Goal: Information Seeking & Learning: Learn about a topic

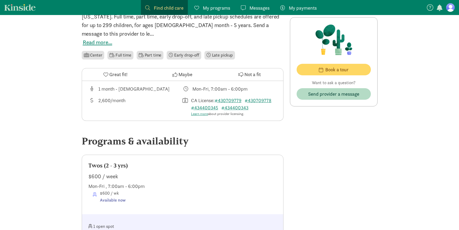
scroll to position [195, 0]
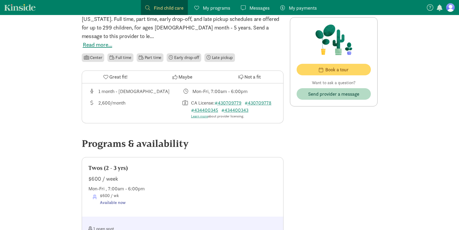
click at [122, 99] on div "2,600/month" at bounding box center [111, 109] width 27 height 20
click at [232, 100] on link "#430709779" at bounding box center [227, 103] width 27 height 6
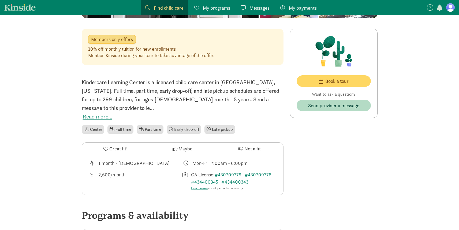
scroll to position [121, 0]
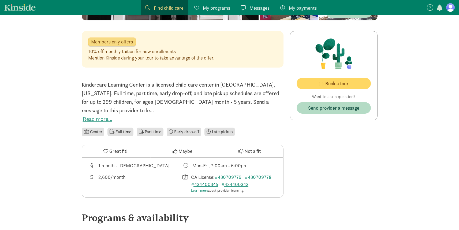
click at [94, 115] on button "Read more..." at bounding box center [97, 119] width 29 height 9
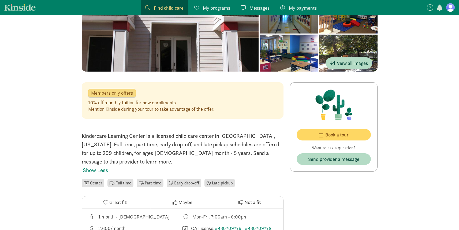
scroll to position [67, 0]
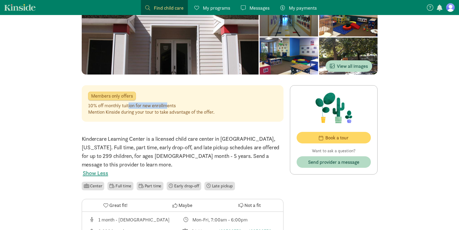
drag, startPoint x: 129, startPoint y: 108, endPoint x: 168, endPoint y: 104, distance: 38.9
click at [168, 104] on div "10% off monthly tuition for new enrollments" at bounding box center [151, 105] width 126 height 6
click at [121, 100] on div "Members only offers" at bounding box center [112, 96] width 48 height 9
click at [121, 97] on span "Members only offers" at bounding box center [112, 95] width 42 height 5
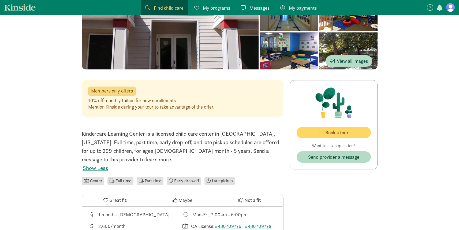
scroll to position [73, 0]
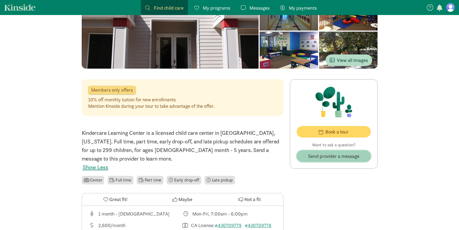
click at [320, 156] on span "Send provider a message" at bounding box center [333, 155] width 51 height 7
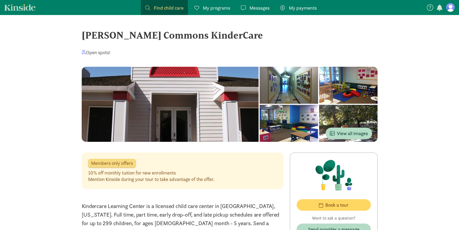
drag, startPoint x: 215, startPoint y: 35, endPoint x: 84, endPoint y: 27, distance: 131.4
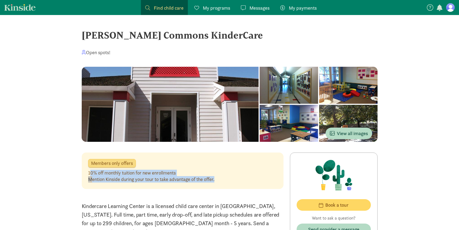
drag, startPoint x: 90, startPoint y: 173, endPoint x: 227, endPoint y: 179, distance: 136.4
click at [227, 179] on div "10% off monthly tuition for new enrollments Mention Kinside during your tour to…" at bounding box center [182, 175] width 189 height 13
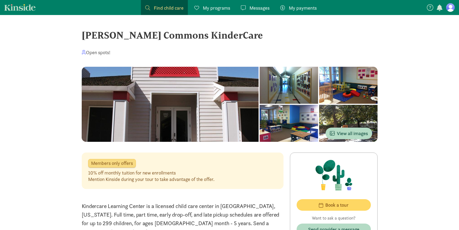
click at [159, 187] on div "Members only offers 10% off monthly tuition for new enrollments Mention Kinside…" at bounding box center [183, 170] width 202 height 36
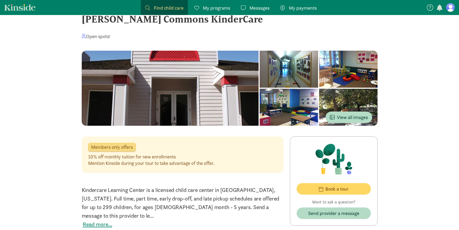
scroll to position [19, 0]
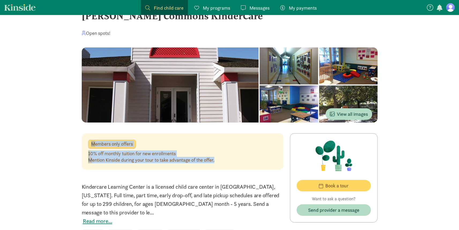
drag, startPoint x: 219, startPoint y: 161, endPoint x: 62, endPoint y: 144, distance: 157.9
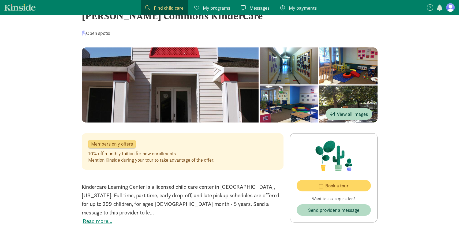
click at [106, 153] on div "10% off monthly tuition for new enrollments" at bounding box center [151, 153] width 126 height 6
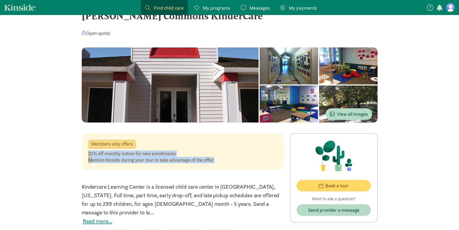
drag, startPoint x: 87, startPoint y: 152, endPoint x: 231, endPoint y: 165, distance: 144.3
click at [231, 165] on div "Members only offers 10% off monthly tuition for new enrollments Mention Kinside…" at bounding box center [183, 151] width 202 height 36
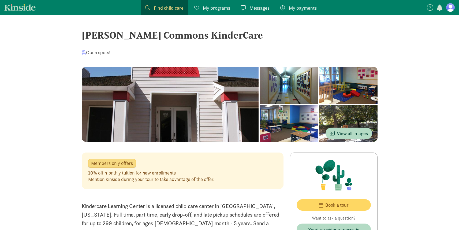
click at [108, 178] on div "Mention Kinside during your tour to take advantage of the offer." at bounding box center [151, 179] width 126 height 6
drag, startPoint x: 107, startPoint y: 179, endPoint x: 120, endPoint y: 179, distance: 13.9
click at [120, 179] on div "Mention Kinside during your tour to take advantage of the offer." at bounding box center [151, 179] width 126 height 6
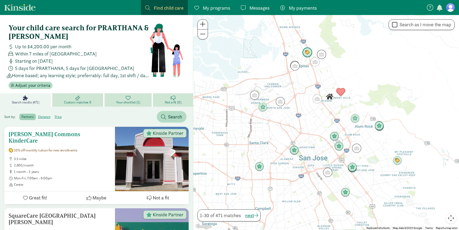
click at [85, 163] on span "2,600/month" at bounding box center [62, 165] width 97 height 4
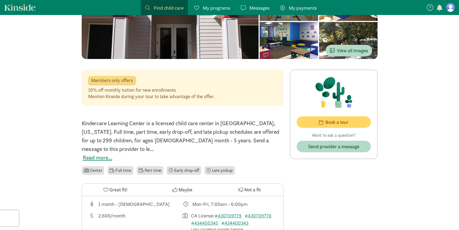
scroll to position [139, 0]
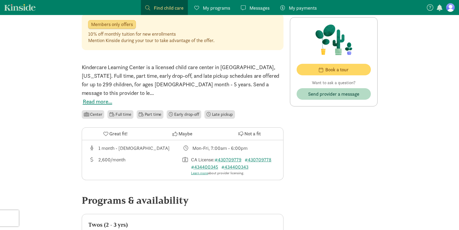
click at [104, 131] on icon at bounding box center [105, 133] width 5 height 5
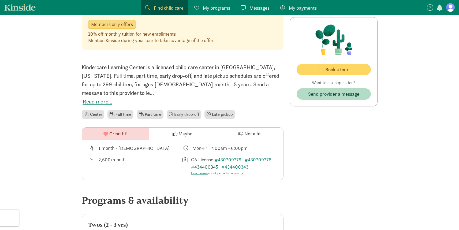
click at [206, 164] on link "#434400345" at bounding box center [204, 167] width 27 height 6
click at [233, 164] on link "#434400343" at bounding box center [234, 167] width 27 height 6
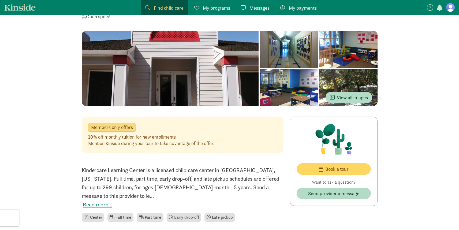
scroll to position [36, 0]
click at [231, 81] on div at bounding box center [170, 68] width 177 height 75
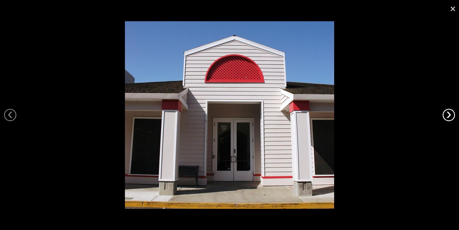
click at [447, 111] on link "›" at bounding box center [448, 115] width 12 height 12
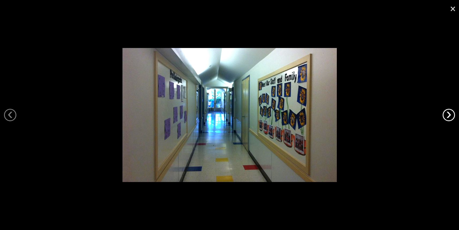
click at [447, 111] on link "›" at bounding box center [448, 115] width 12 height 12
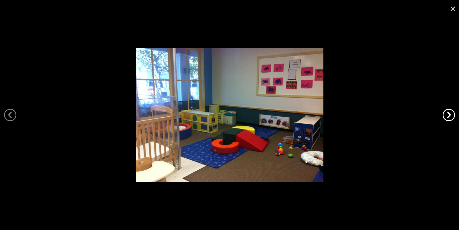
click at [447, 112] on link "›" at bounding box center [448, 115] width 12 height 12
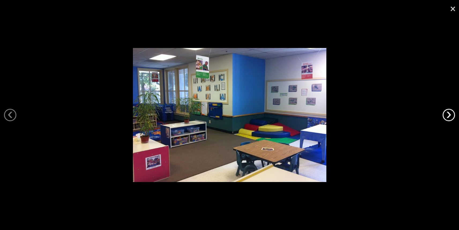
click at [448, 112] on link "›" at bounding box center [448, 115] width 12 height 12
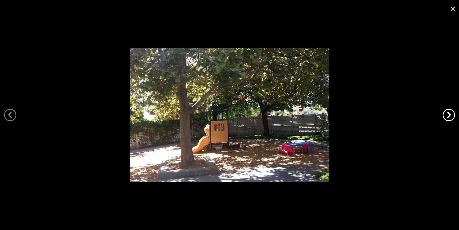
click at [448, 113] on link "›" at bounding box center [448, 115] width 12 height 12
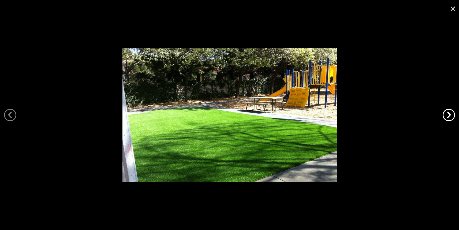
click at [449, 113] on link "›" at bounding box center [448, 115] width 12 height 12
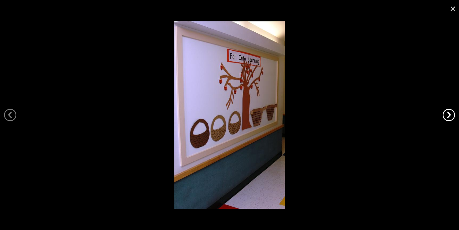
click at [449, 113] on link "›" at bounding box center [448, 115] width 12 height 12
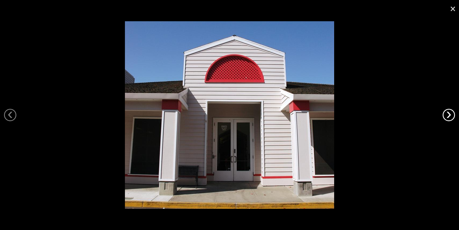
click at [449, 113] on link "›" at bounding box center [448, 115] width 12 height 12
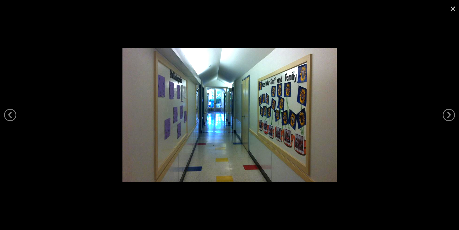
click at [456, 8] on link "×" at bounding box center [452, 8] width 12 height 16
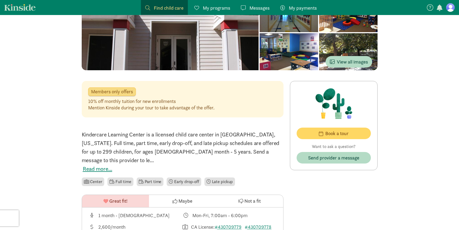
scroll to position [84, 0]
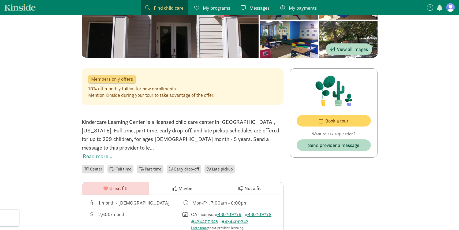
click at [94, 152] on button "Read more..." at bounding box center [97, 156] width 29 height 9
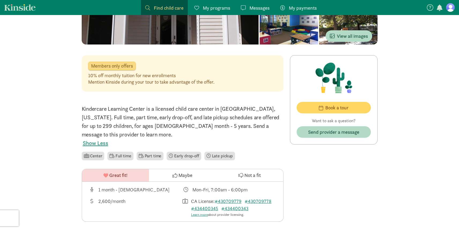
scroll to position [99, 0]
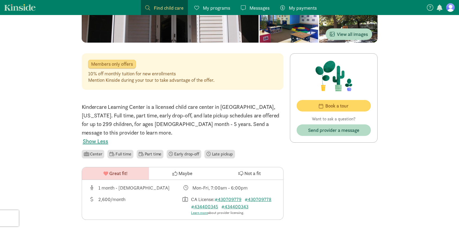
click at [149, 150] on li "Part time" at bounding box center [150, 154] width 27 height 9
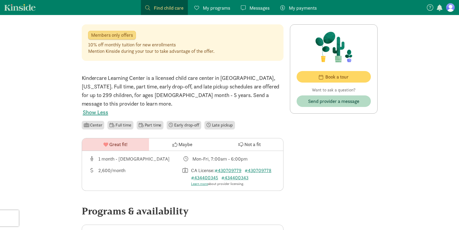
scroll to position [123, 0]
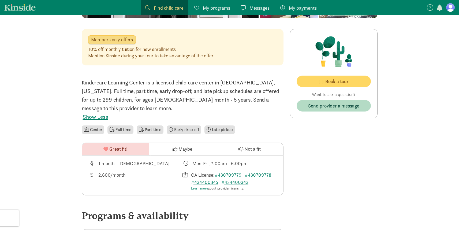
drag, startPoint x: 131, startPoint y: 168, endPoint x: 96, endPoint y: 167, distance: 35.1
click at [96, 171] on div "2,600/month" at bounding box center [135, 181] width 94 height 20
click at [313, 83] on span "Book a tour" at bounding box center [334, 81] width 66 height 7
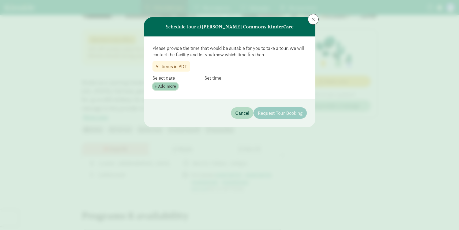
click at [169, 87] on span "+ Add more" at bounding box center [164, 86] width 21 height 6
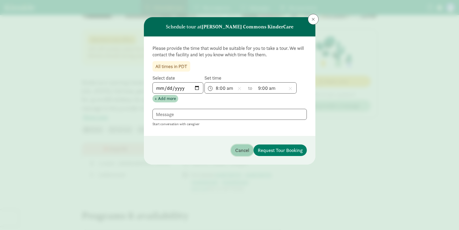
click at [244, 153] on span "Cancel" at bounding box center [242, 149] width 14 height 7
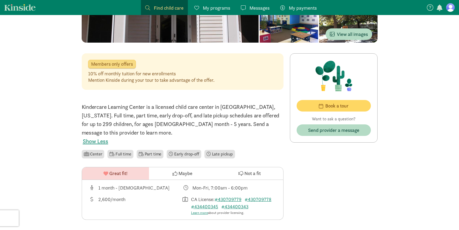
scroll to position [96, 0]
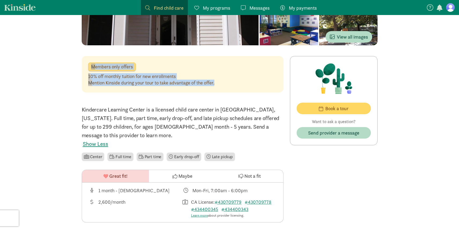
drag, startPoint x: 217, startPoint y: 83, endPoint x: 85, endPoint y: 62, distance: 133.9
click at [85, 62] on div "Members only offers 10% off monthly tuition for new enrollments Mention Kinside…" at bounding box center [183, 74] width 202 height 36
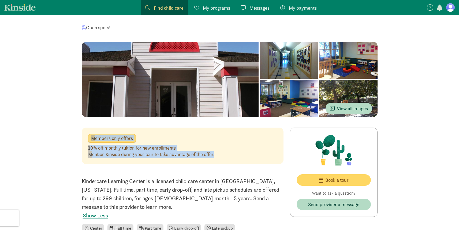
scroll to position [24, 0]
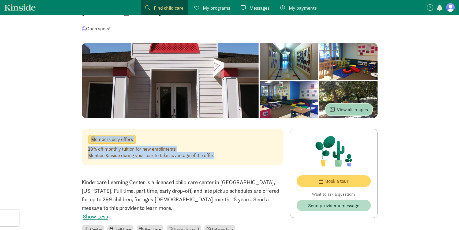
click at [346, 107] on span "View all images" at bounding box center [349, 109] width 38 height 7
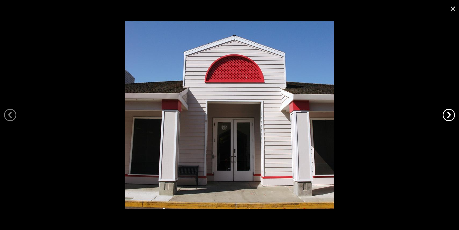
click at [449, 114] on link "›" at bounding box center [448, 115] width 12 height 12
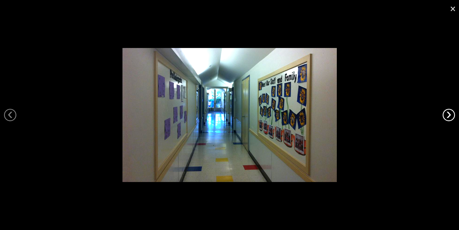
click at [449, 114] on link "›" at bounding box center [448, 115] width 12 height 12
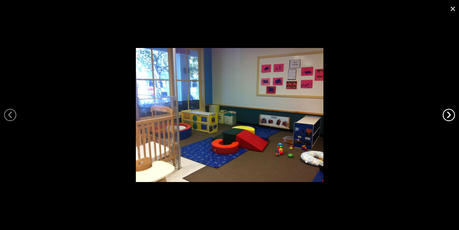
click at [449, 114] on link "›" at bounding box center [448, 115] width 12 height 12
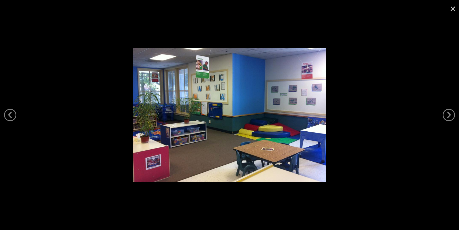
click at [454, 9] on link "×" at bounding box center [452, 8] width 12 height 16
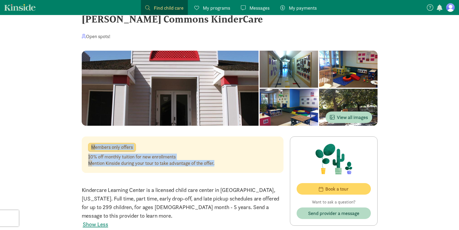
scroll to position [15, 0]
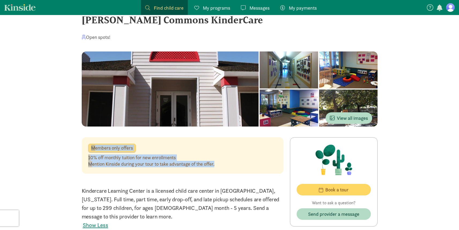
click at [257, 12] on link "Messages Messages" at bounding box center [254, 7] width 37 height 15
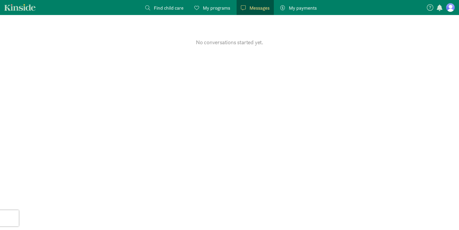
click at [176, 13] on link "Find child care Find" at bounding box center [164, 7] width 47 height 15
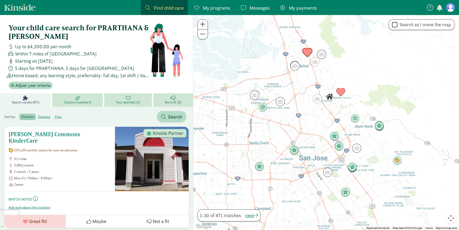
click at [149, 132] on span at bounding box center [148, 133] width 5 height 5
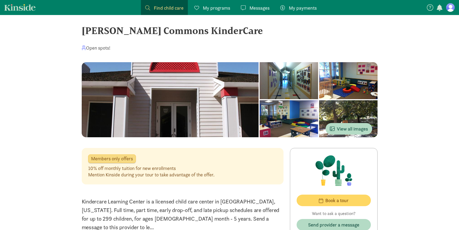
scroll to position [6, 0]
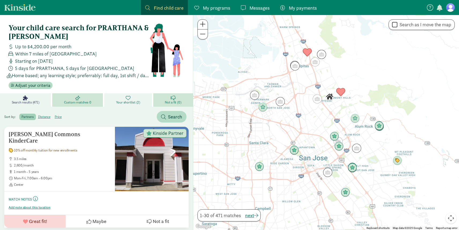
click at [124, 102] on span "Your shortlist (2)" at bounding box center [128, 102] width 24 height 4
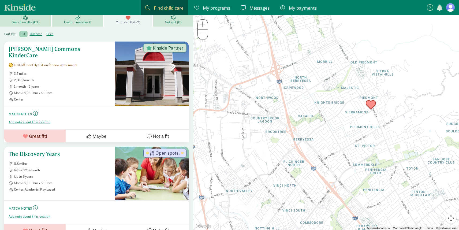
scroll to position [85, 0]
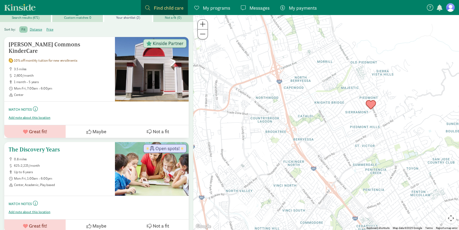
click at [33, 223] on button "Great fit!" at bounding box center [34, 225] width 61 height 13
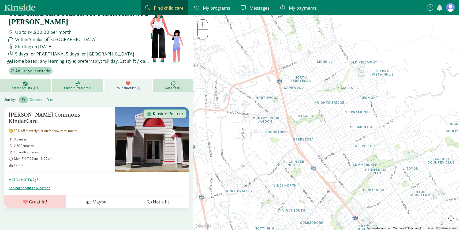
scroll to position [0, 0]
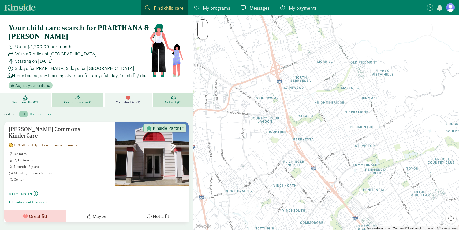
click at [36, 100] on span "Search results (471)" at bounding box center [26, 102] width 28 height 4
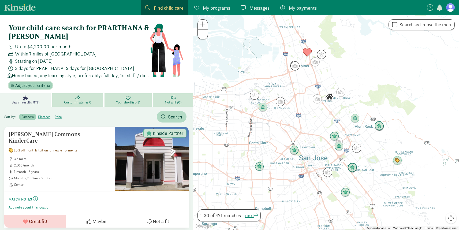
click at [30, 87] on span "Adjust your criteria" at bounding box center [32, 85] width 35 height 6
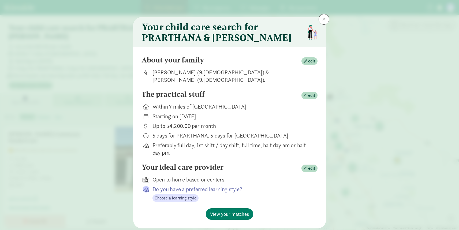
scroll to position [15, 0]
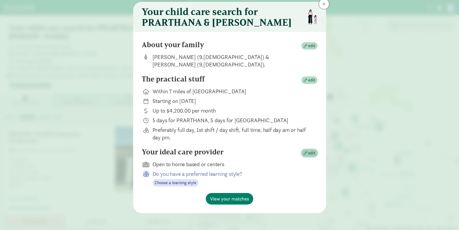
click at [311, 152] on span "edit" at bounding box center [311, 153] width 7 height 6
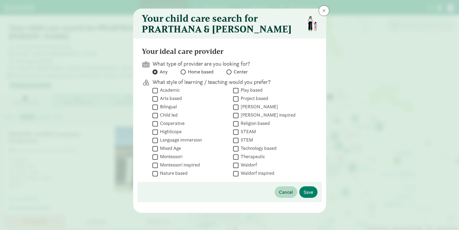
click at [229, 72] on span at bounding box center [228, 71] width 5 height 5
click at [229, 72] on input "Center" at bounding box center [227, 71] width 3 height 3
radio input "true"
radio input "false"
click at [285, 192] on span "Cancel" at bounding box center [286, 191] width 14 height 7
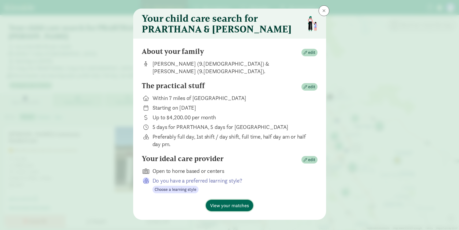
click at [250, 202] on button "View your matches" at bounding box center [229, 205] width 47 height 12
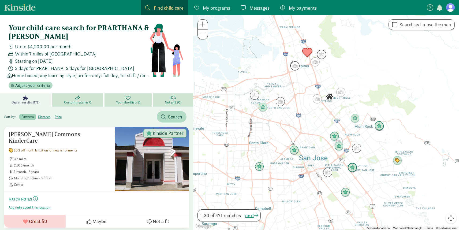
click at [307, 53] on img "Click to see details" at bounding box center [307, 52] width 10 height 10
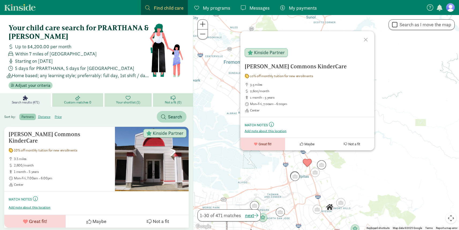
click at [368, 39] on div at bounding box center [366, 39] width 16 height 16
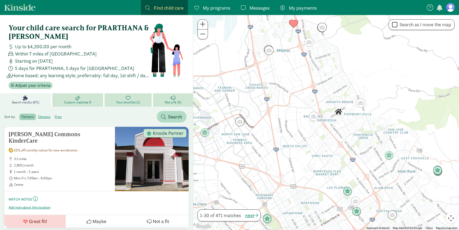
drag, startPoint x: 356, startPoint y: 159, endPoint x: 390, endPoint y: 15, distance: 147.9
click at [390, 15] on div at bounding box center [326, 122] width 266 height 215
click at [205, 134] on img "Click to see details" at bounding box center [204, 132] width 10 height 10
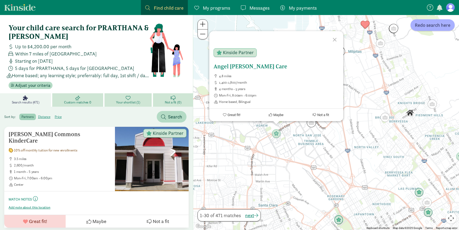
click at [251, 87] on span "4 months - 5 years" at bounding box center [279, 89] width 120 height 4
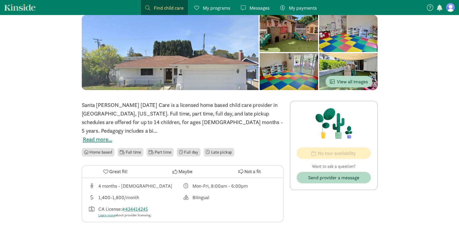
scroll to position [36, 0]
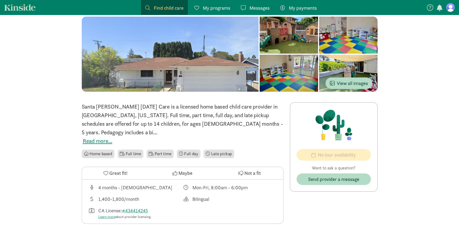
click at [282, 76] on div at bounding box center [288, 73] width 58 height 37
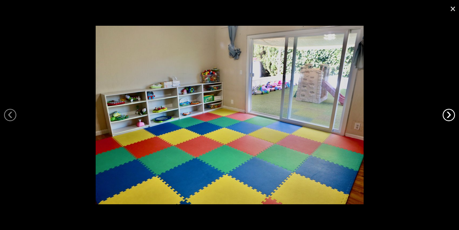
click at [447, 114] on link "›" at bounding box center [448, 115] width 12 height 12
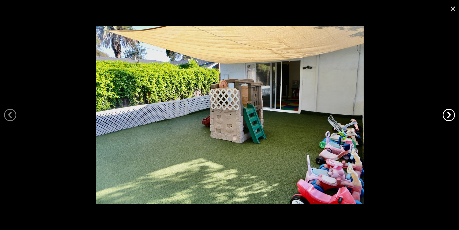
click at [447, 114] on link "›" at bounding box center [448, 115] width 12 height 12
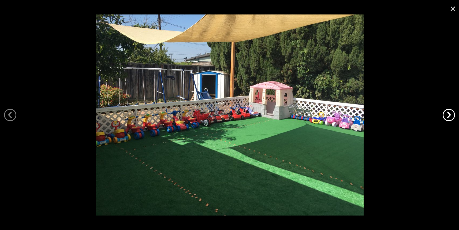
click at [447, 114] on link "›" at bounding box center [448, 115] width 12 height 12
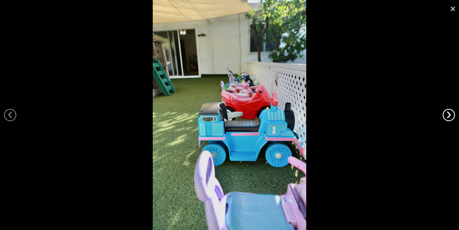
click at [447, 114] on link "›" at bounding box center [448, 115] width 12 height 12
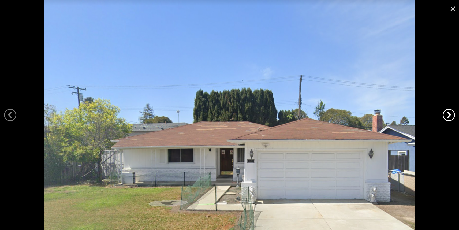
click at [447, 114] on link "›" at bounding box center [448, 115] width 12 height 12
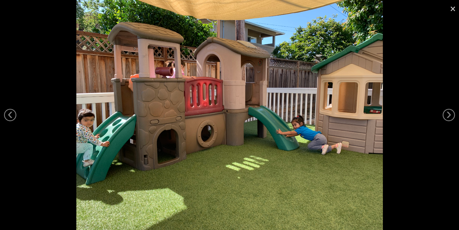
click at [450, 11] on link "×" at bounding box center [452, 8] width 12 height 16
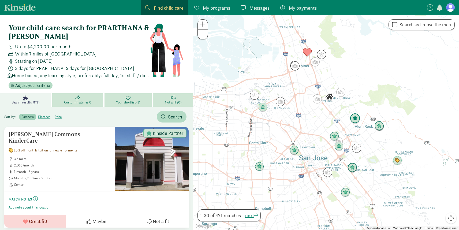
click at [357, 119] on img "Click to see details" at bounding box center [355, 118] width 10 height 10
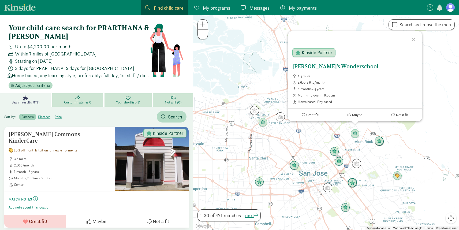
scroll to position [2, 0]
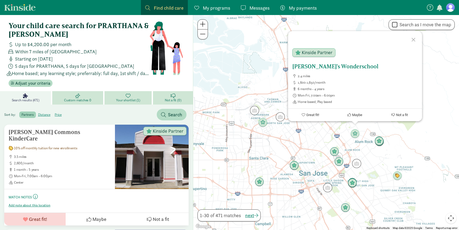
click at [356, 97] on ul "2.4 miles 1,600-1,650/month 6 months - 4 years Mon-Fri, 7:00am - 6:00pm Home ba…" at bounding box center [354, 89] width 125 height 30
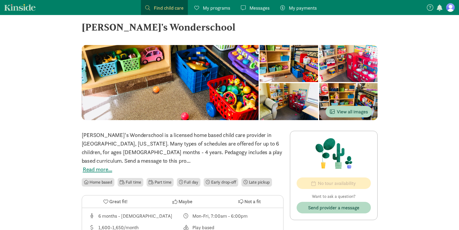
scroll to position [15, 0]
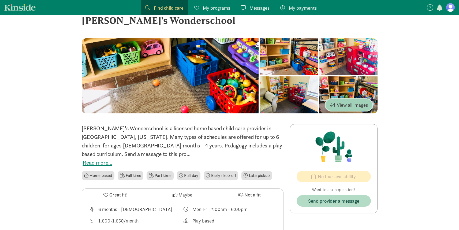
click at [352, 105] on span "View all images" at bounding box center [349, 104] width 38 height 7
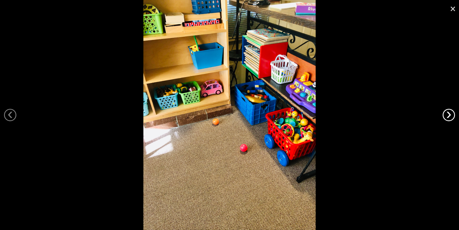
click at [444, 113] on link "›" at bounding box center [448, 115] width 12 height 12
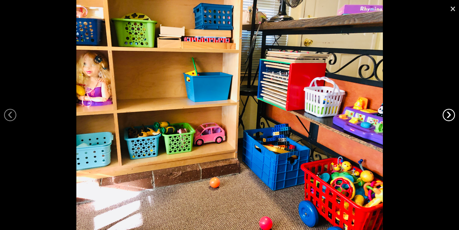
click at [444, 113] on link "›" at bounding box center [448, 115] width 12 height 12
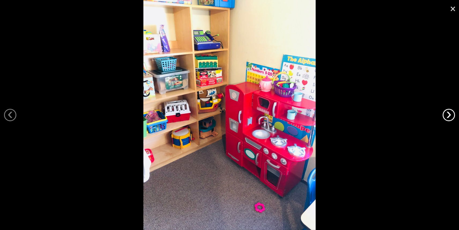
click at [444, 113] on link "›" at bounding box center [448, 115] width 12 height 12
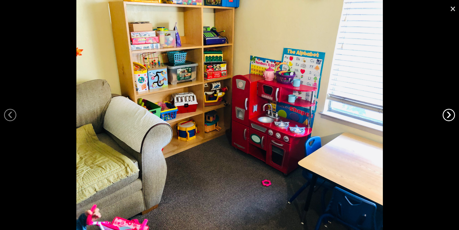
click at [444, 113] on link "›" at bounding box center [448, 115] width 12 height 12
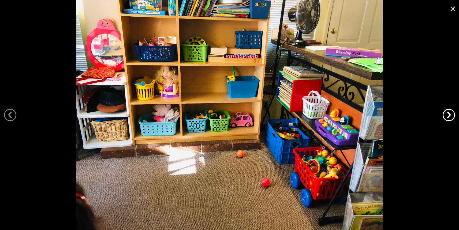
click at [444, 113] on link "›" at bounding box center [448, 115] width 12 height 12
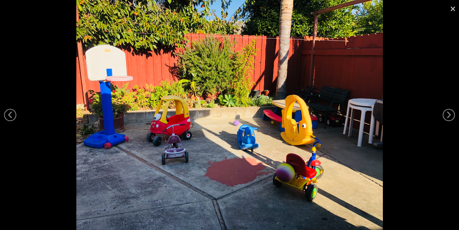
click at [451, 11] on link "×" at bounding box center [452, 8] width 12 height 16
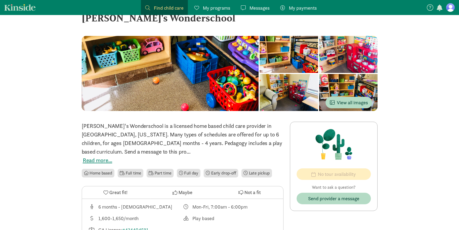
scroll to position [0, 0]
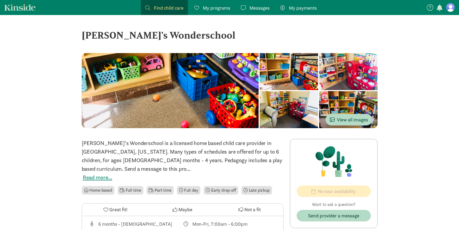
click at [19, 8] on link "Kinside" at bounding box center [19, 7] width 31 height 7
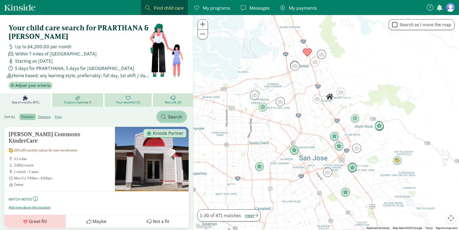
click at [165, 119] on span "Search" at bounding box center [171, 116] width 21 height 7
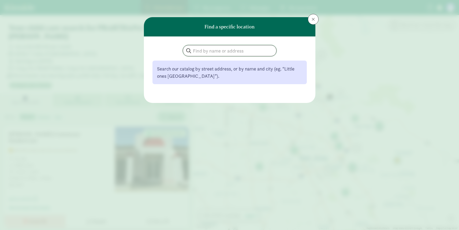
click at [216, 51] on input "search" at bounding box center [229, 50] width 93 height 11
click at [311, 18] on span at bounding box center [312, 19] width 3 height 4
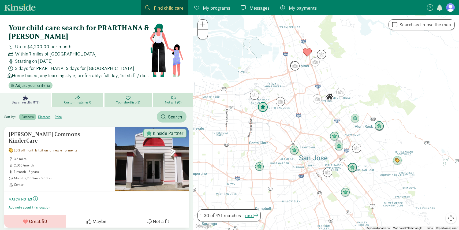
click at [262, 111] on img "Click to see details" at bounding box center [263, 107] width 10 height 10
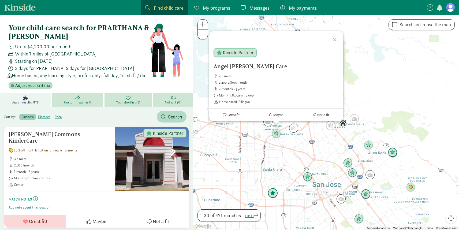
click at [273, 193] on img "Click to see details" at bounding box center [272, 193] width 10 height 10
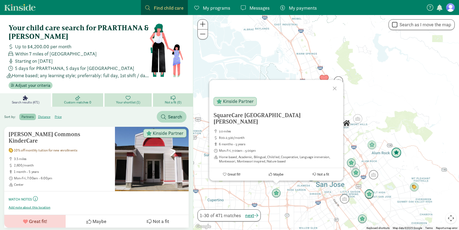
click at [398, 154] on img "Click to see details" at bounding box center [396, 153] width 10 height 10
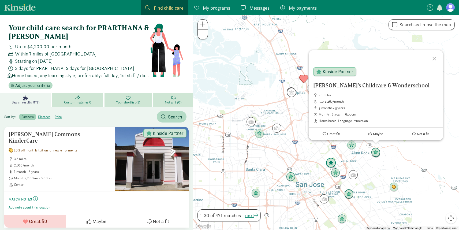
click at [331, 162] on img "Click to see details" at bounding box center [331, 163] width 10 height 10
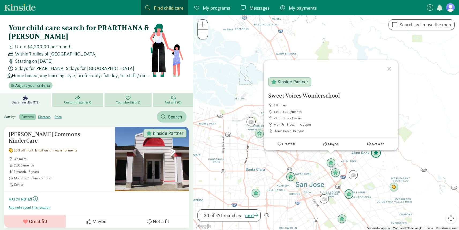
click at [378, 156] on img "Click to see details" at bounding box center [376, 153] width 10 height 10
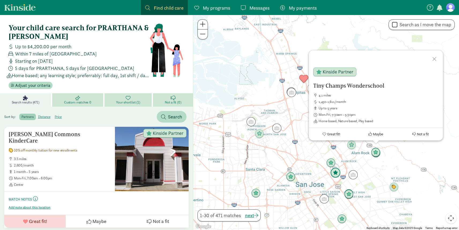
click at [334, 176] on img "Click to see details" at bounding box center [335, 173] width 10 height 10
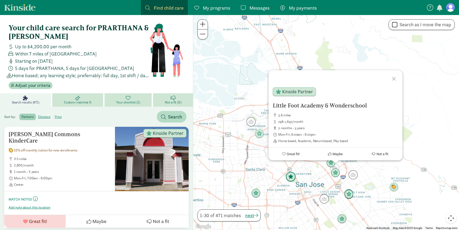
click at [291, 179] on img "Click to see details" at bounding box center [290, 177] width 10 height 10
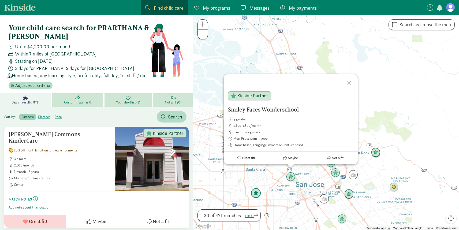
click at [258, 195] on img "Click to see details" at bounding box center [256, 193] width 10 height 10
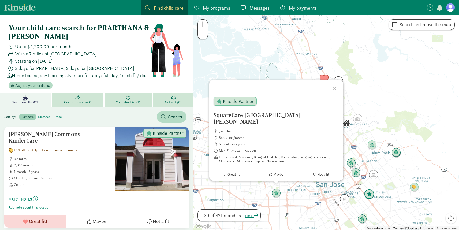
click at [369, 198] on img "Click to see details" at bounding box center [369, 194] width 10 height 10
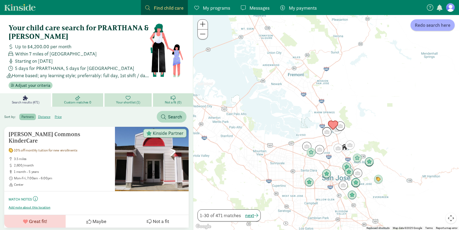
click at [331, 124] on img "Click to see details" at bounding box center [333, 125] width 10 height 10
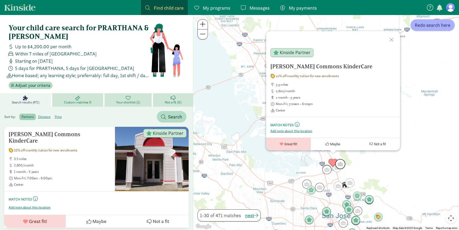
click at [342, 168] on img "Click to see details" at bounding box center [340, 164] width 10 height 10
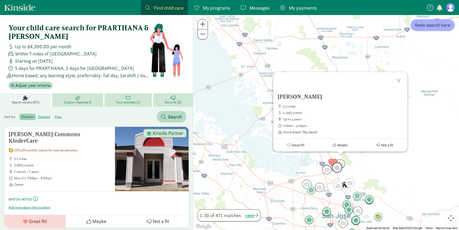
click at [334, 169] on img "Click to see details" at bounding box center [337, 167] width 10 height 10
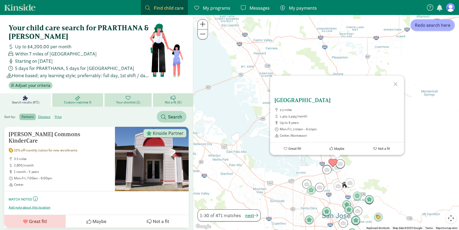
click at [320, 124] on span "up to 6 years" at bounding box center [340, 122] width 120 height 4
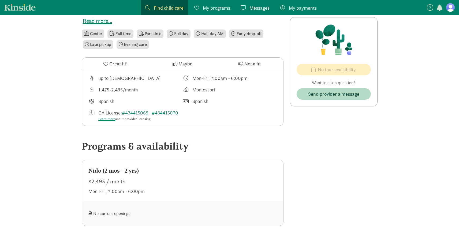
scroll to position [158, 0]
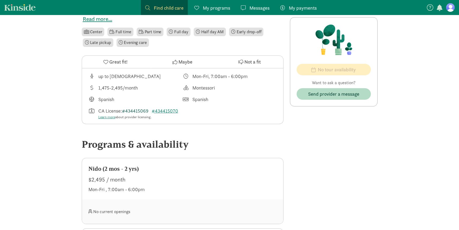
click at [140, 108] on link "#434415069" at bounding box center [135, 111] width 27 height 6
click at [171, 108] on link "#434415070" at bounding box center [165, 111] width 27 height 6
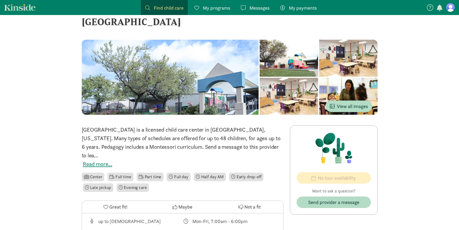
scroll to position [0, 0]
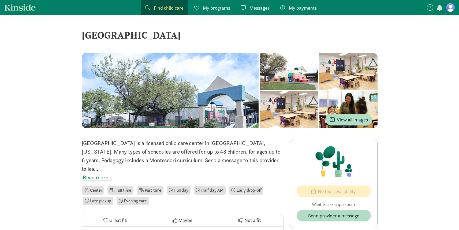
click at [15, 5] on link "Kinside" at bounding box center [19, 7] width 31 height 7
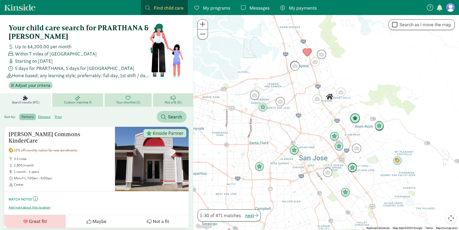
click at [356, 119] on img "Click to see details" at bounding box center [355, 118] width 10 height 10
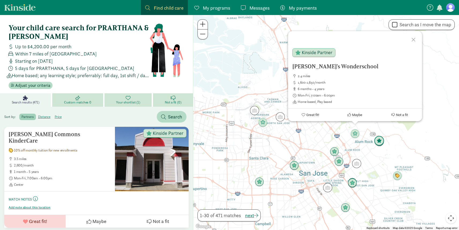
click at [381, 143] on img "Click to see details" at bounding box center [379, 141] width 10 height 10
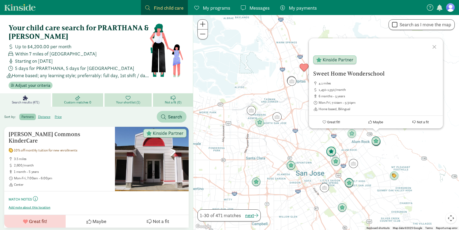
click at [333, 152] on img "Click to see details" at bounding box center [331, 151] width 10 height 10
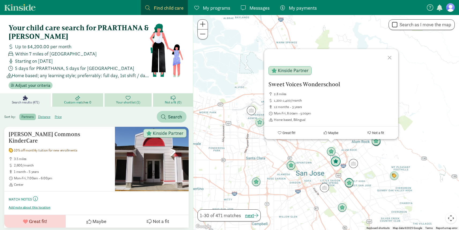
click at [335, 165] on img "Click to see details" at bounding box center [335, 161] width 10 height 10
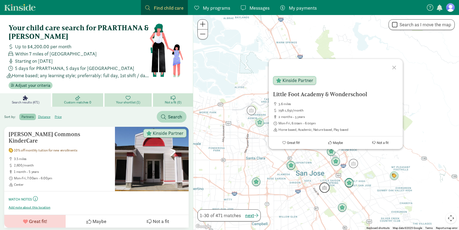
click at [326, 189] on img "Click to see details" at bounding box center [324, 187] width 10 height 10
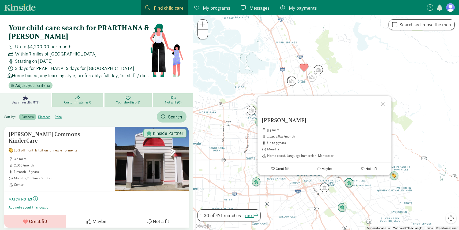
click at [383, 104] on div at bounding box center [384, 104] width 16 height 16
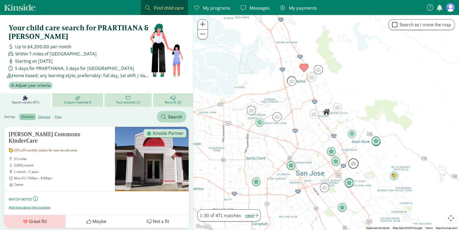
click at [355, 166] on img "Click to see details" at bounding box center [353, 163] width 10 height 10
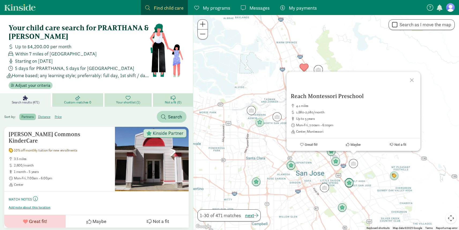
click at [411, 81] on div at bounding box center [413, 79] width 16 height 16
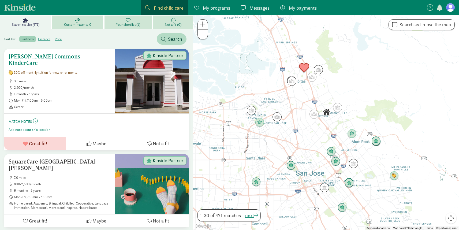
scroll to position [79, 0]
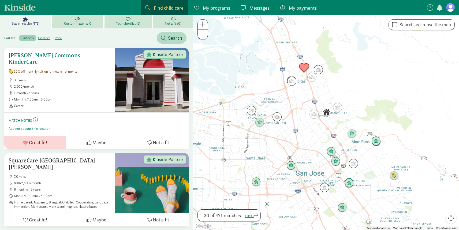
click at [77, 84] on ul "3.5 miles 2,600/month 1 month - 5 years Mon-Fri, 7:00am - 6:00pm Center" at bounding box center [60, 93] width 102 height 30
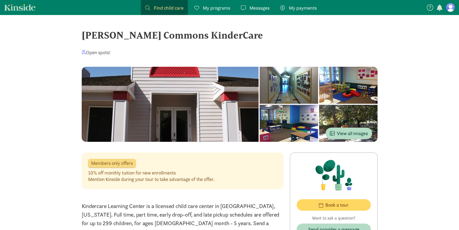
click at [278, 110] on div at bounding box center [288, 123] width 58 height 37
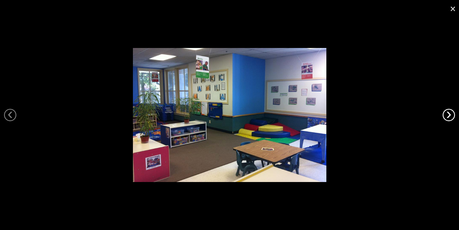
click at [446, 115] on link "›" at bounding box center [448, 115] width 12 height 12
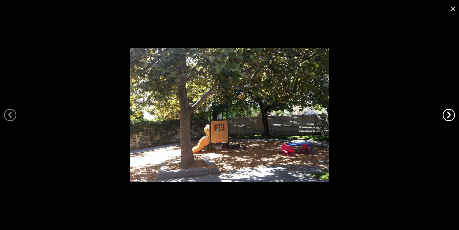
click at [446, 115] on link "›" at bounding box center [448, 115] width 12 height 12
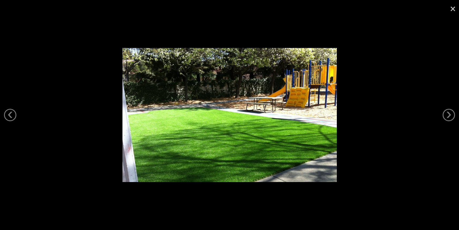
click at [452, 7] on link "×" at bounding box center [452, 8] width 12 height 16
